Goal: Task Accomplishment & Management: Complete application form

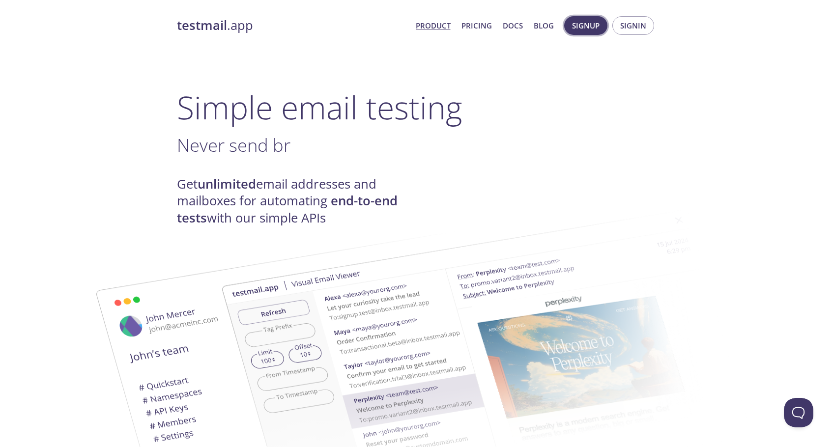
click at [590, 27] on span "Signup" at bounding box center [586, 25] width 28 height 13
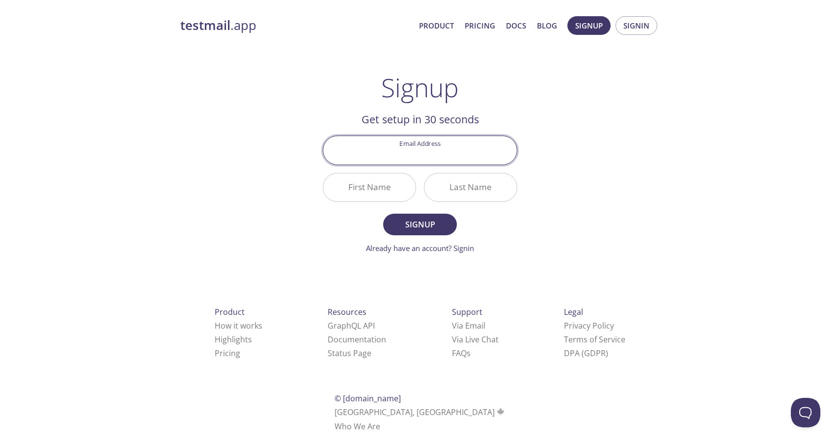
click at [426, 156] on input "Email Address" at bounding box center [420, 150] width 194 height 28
type input "[EMAIL_ADDRESS][PERSON_NAME][DOMAIN_NAME]"
click at [385, 185] on input "First Name" at bounding box center [369, 187] width 92 height 28
type input "Sandrine"
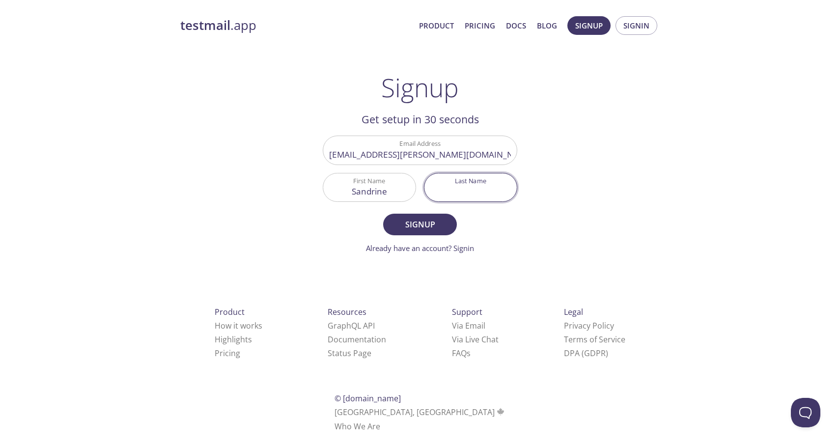
click at [473, 194] on input "Last Name" at bounding box center [470, 187] width 92 height 28
click at [461, 191] on input "[PERSON_NAME]" at bounding box center [470, 187] width 92 height 28
type input "[PERSON_NAME]"
click at [426, 224] on span "Signup" at bounding box center [420, 225] width 52 height 14
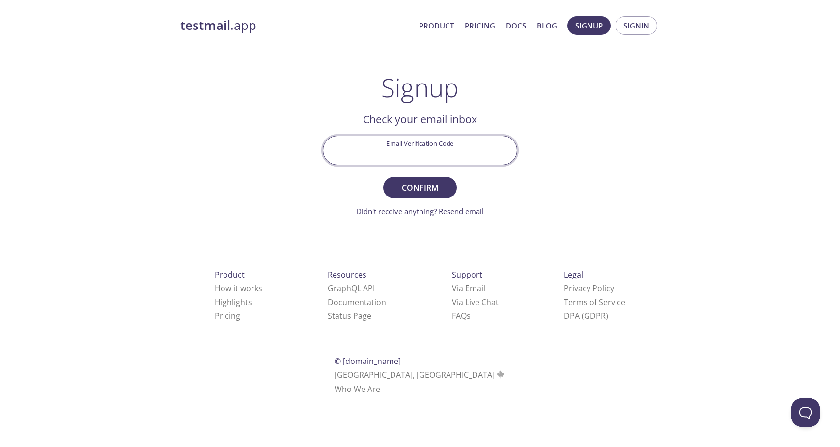
click at [406, 150] on input "Email Verification Code" at bounding box center [420, 150] width 194 height 28
paste input "R2YXT5H"
type input "R2YXT5H"
click at [429, 181] on span "Confirm" at bounding box center [420, 188] width 52 height 14
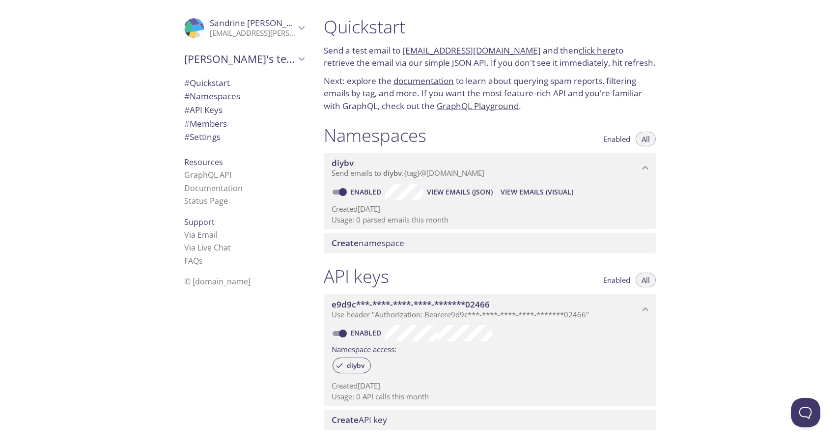
drag, startPoint x: 324, startPoint y: 22, endPoint x: 528, endPoint y: 52, distance: 206.0
click at [528, 52] on div "Quickstart Send a test email to [EMAIL_ADDRESS][DOMAIN_NAME] and then click her…" at bounding box center [490, 64] width 348 height 109
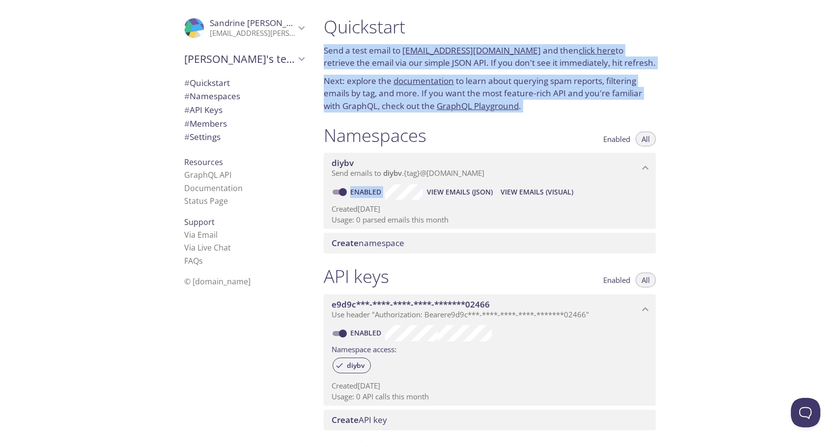
drag, startPoint x: 334, startPoint y: 49, endPoint x: 487, endPoint y: 249, distance: 251.8
click at [487, 249] on div "Quickstart Send a test email to [EMAIL_ADDRESS][DOMAIN_NAME] and then click her…" at bounding box center [494, 223] width 356 height 447
copy div "Send a test email to [EMAIL_ADDRESS][DOMAIN_NAME] and then click here to retrie…"
click at [752, 122] on div "Quickstart Send a test email to [EMAIL_ADDRESS][DOMAIN_NAME] and then click her…" at bounding box center [578, 223] width 524 height 447
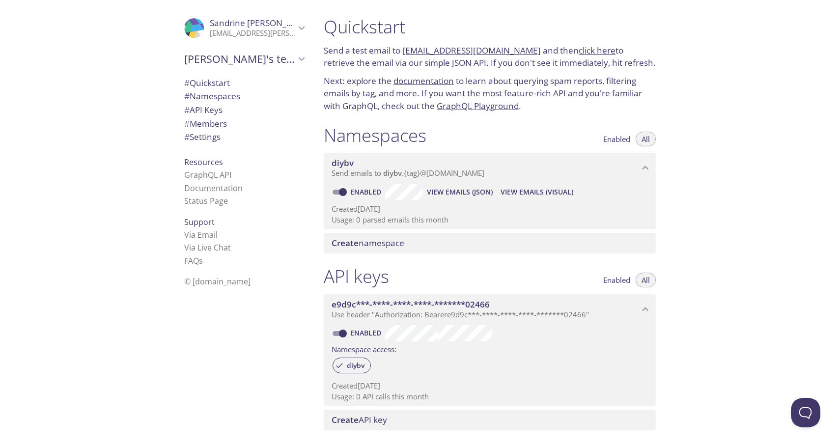
click at [382, 244] on span "Create namespace" at bounding box center [368, 242] width 73 height 11
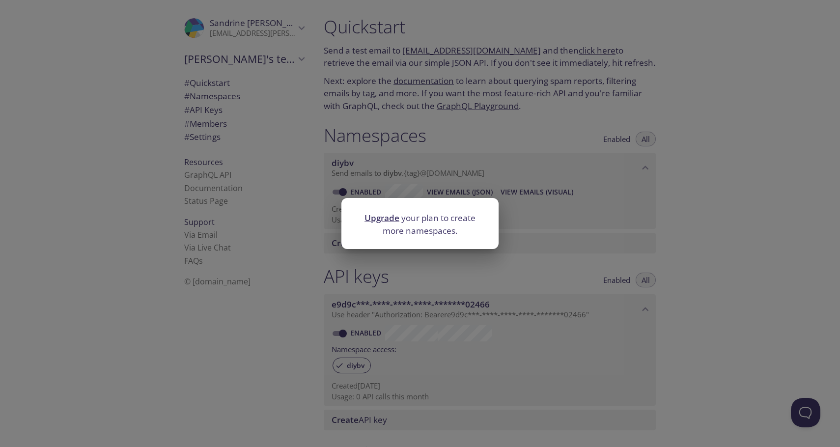
click at [798, 204] on div "Upgrade your plan to create more namespaces." at bounding box center [420, 223] width 840 height 447
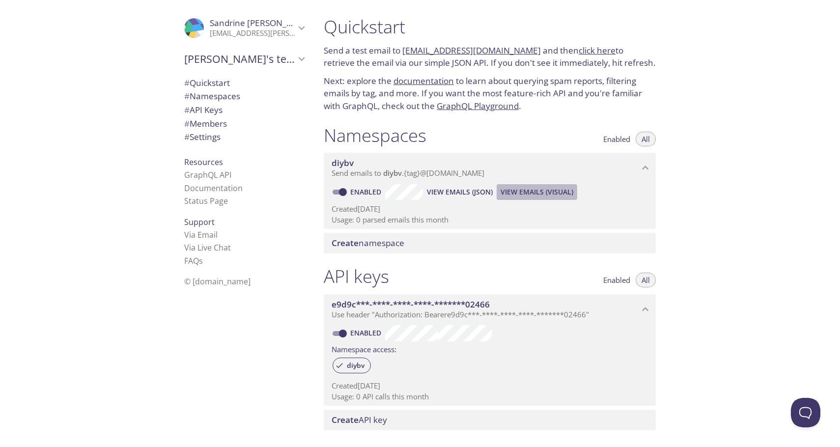
click at [547, 188] on span "View Emails (Visual)" at bounding box center [537, 192] width 73 height 12
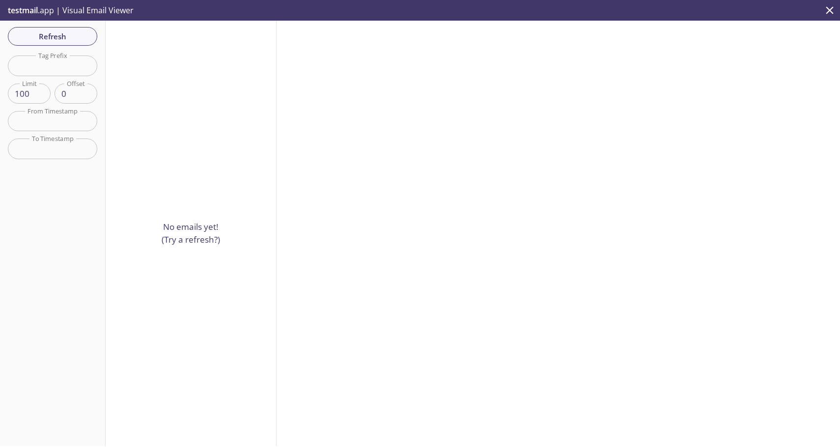
click at [828, 14] on icon "close" at bounding box center [829, 10] width 13 height 13
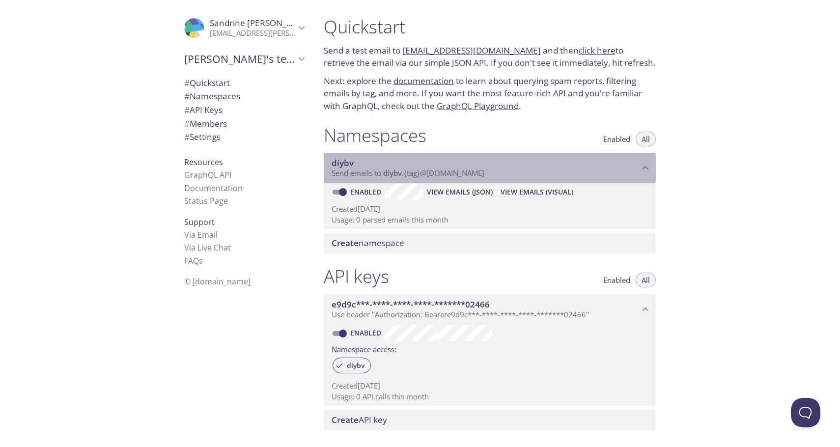
drag, startPoint x: 328, startPoint y: 158, endPoint x: 503, endPoint y: 166, distance: 175.6
click at [503, 166] on div "diybv Send emails to diybv . {tag} @[DOMAIN_NAME]" at bounding box center [490, 168] width 332 height 30
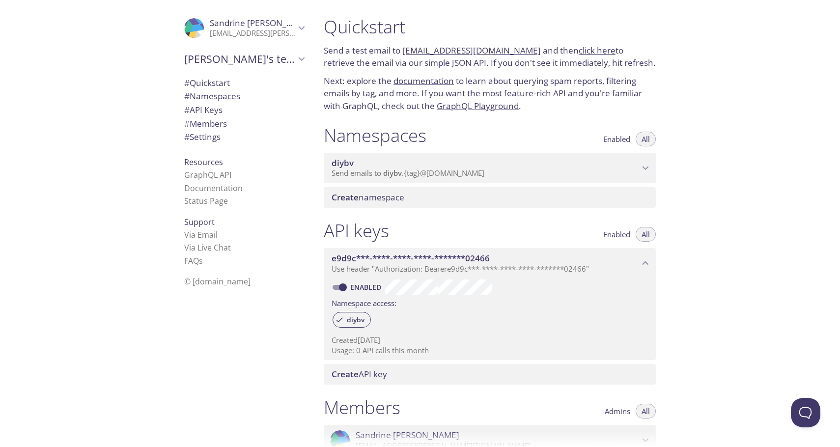
click at [506, 172] on p "Send emails to diybv . {tag} @[DOMAIN_NAME]" at bounding box center [485, 173] width 307 height 10
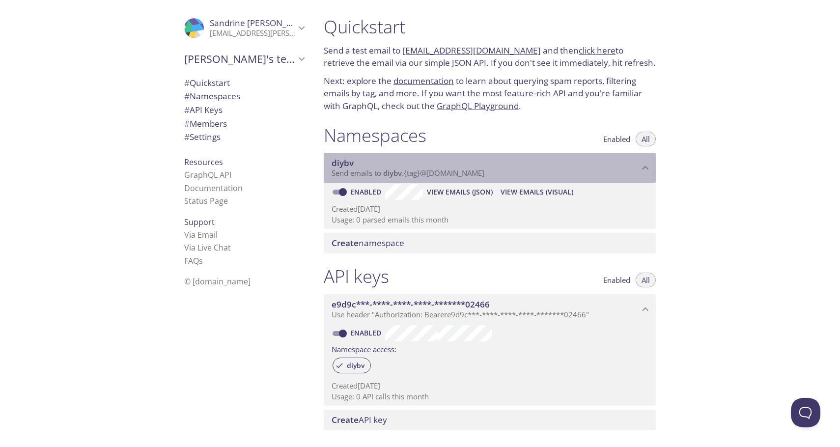
drag, startPoint x: 497, startPoint y: 173, endPoint x: 418, endPoint y: 173, distance: 78.1
click at [418, 173] on p "Send emails to diybv . {tag} @[DOMAIN_NAME]" at bounding box center [485, 173] width 307 height 10
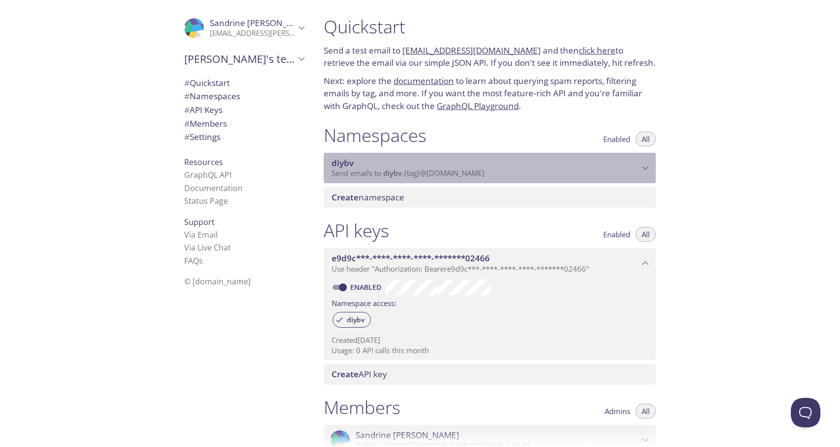
drag, startPoint x: 365, startPoint y: 173, endPoint x: 464, endPoint y: 172, distance: 98.7
click at [464, 172] on span "Send emails to diybv . {tag} @[DOMAIN_NAME]" at bounding box center [408, 173] width 153 height 10
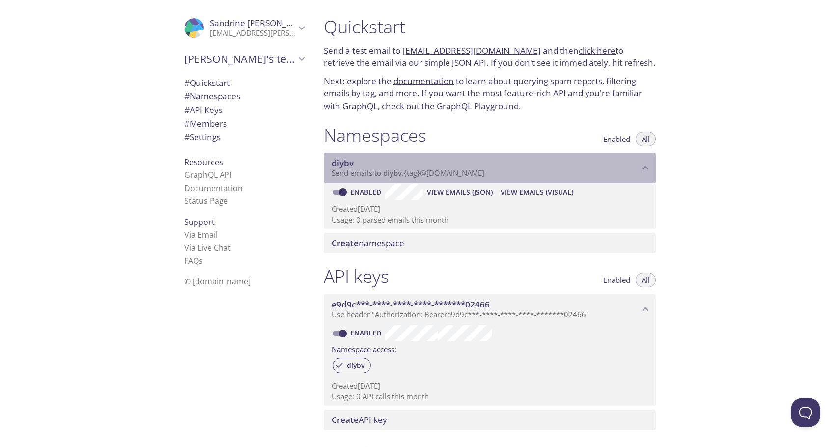
drag, startPoint x: 332, startPoint y: 173, endPoint x: 496, endPoint y: 172, distance: 164.1
click at [493, 171] on p "Send emails to diybv . {tag} @[DOMAIN_NAME]" at bounding box center [485, 173] width 307 height 10
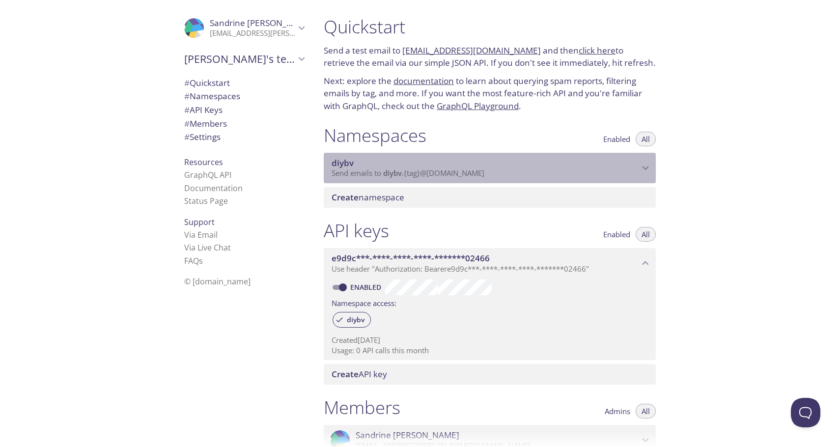
click at [451, 172] on span "Send emails to diybv . {tag} @[DOMAIN_NAME]" at bounding box center [408, 173] width 153 height 10
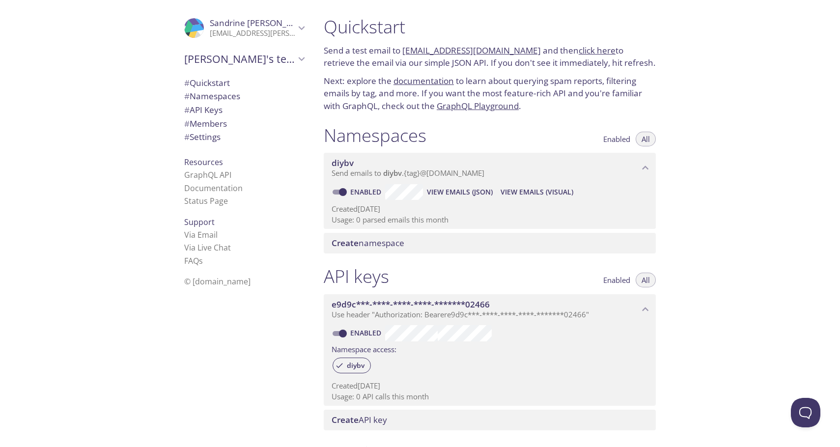
click at [545, 190] on span "View Emails (Visual)" at bounding box center [537, 192] width 73 height 12
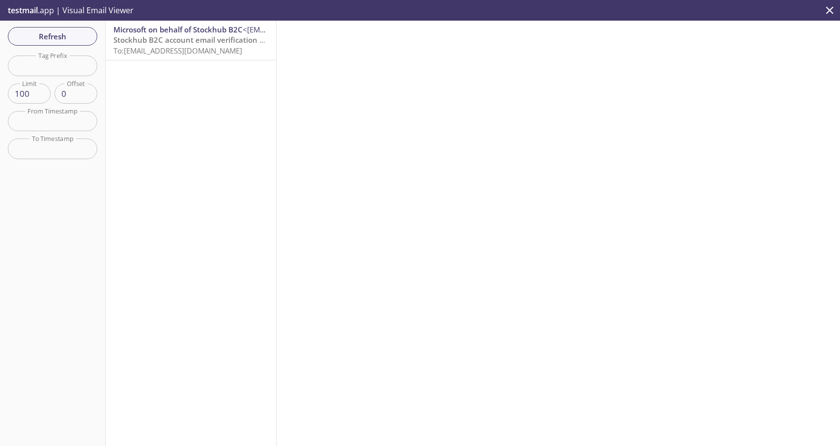
click at [174, 48] on span "To: [EMAIL_ADDRESS][DOMAIN_NAME]" at bounding box center [177, 51] width 129 height 10
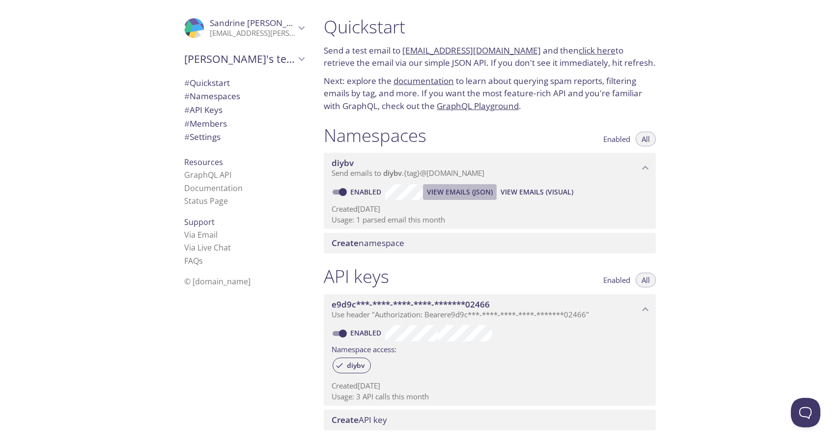
click at [473, 193] on span "View Emails (JSON)" at bounding box center [460, 192] width 66 height 12
